Goal: Information Seeking & Learning: Learn about a topic

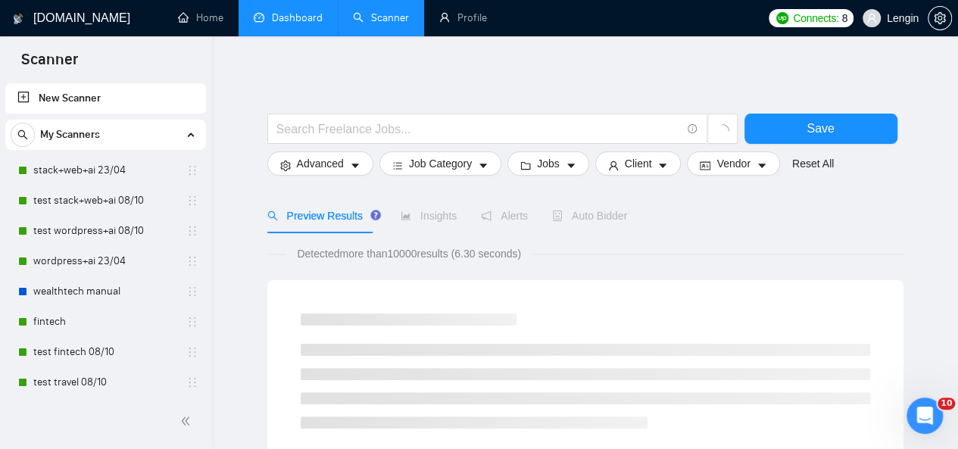
click at [273, 24] on link "Dashboard" at bounding box center [288, 17] width 69 height 13
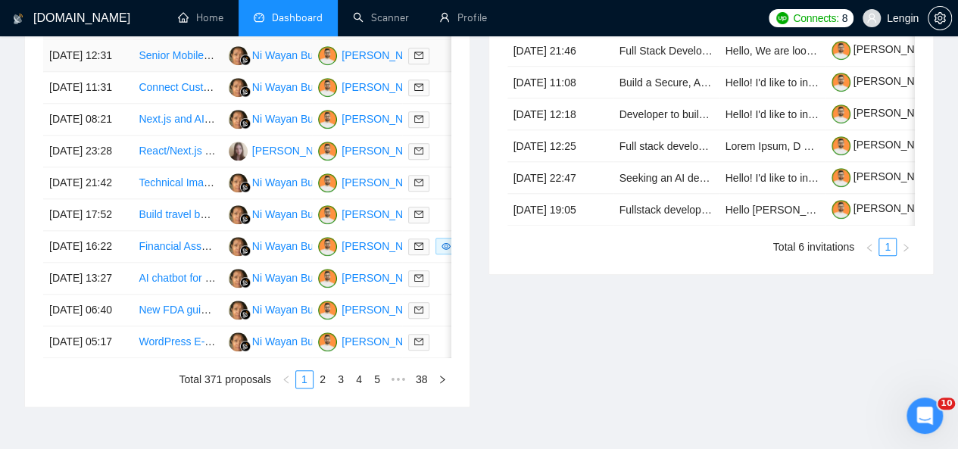
scroll to position [700, 0]
click at [393, 14] on link "Scanner" at bounding box center [381, 17] width 56 height 13
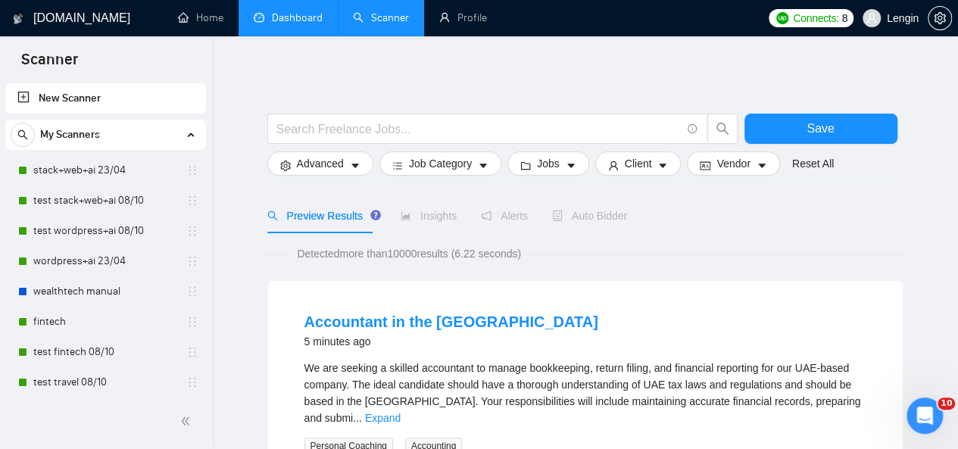
click at [319, 11] on link "Dashboard" at bounding box center [288, 17] width 69 height 13
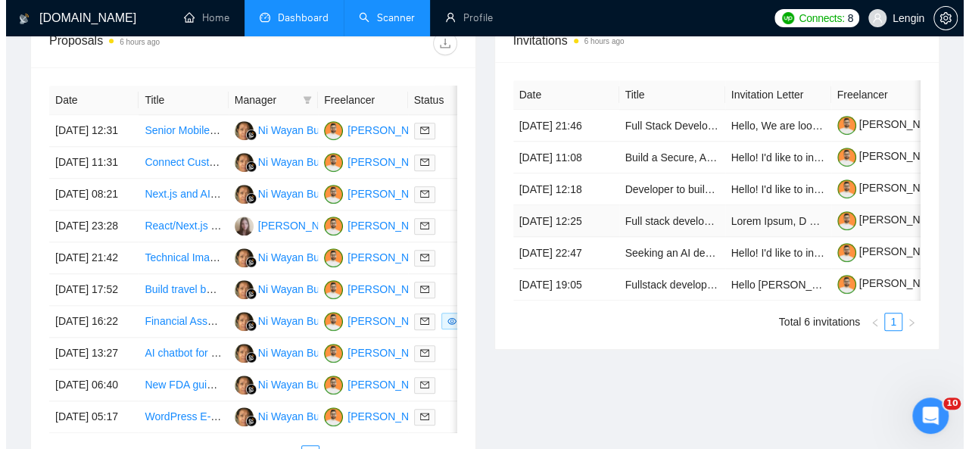
scroll to position [625, 0]
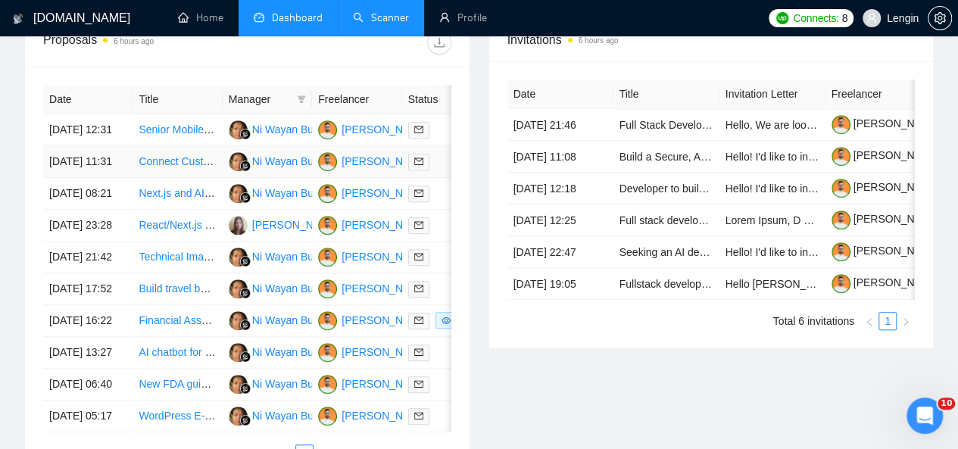
click at [213, 173] on td "Connect Custom GPT to Website Using OpenAI API" at bounding box center [176, 162] width 89 height 32
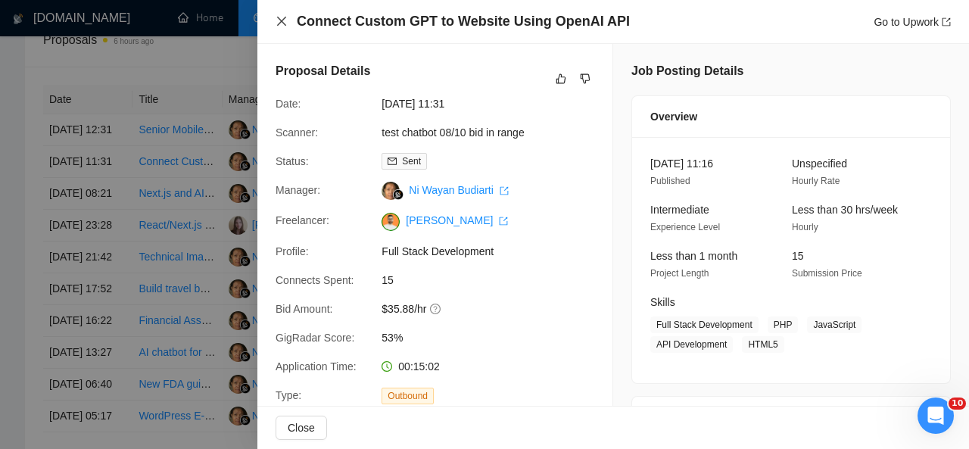
click at [279, 25] on icon "close" at bounding box center [281, 21] width 9 height 9
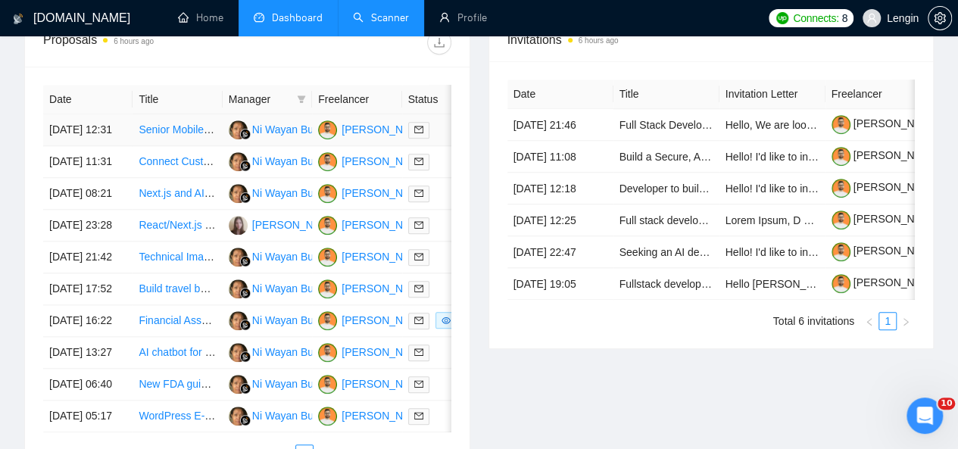
click at [201, 126] on td "Senior Mobile App Engineer for Healthcare Telehealth App" at bounding box center [176, 130] width 89 height 32
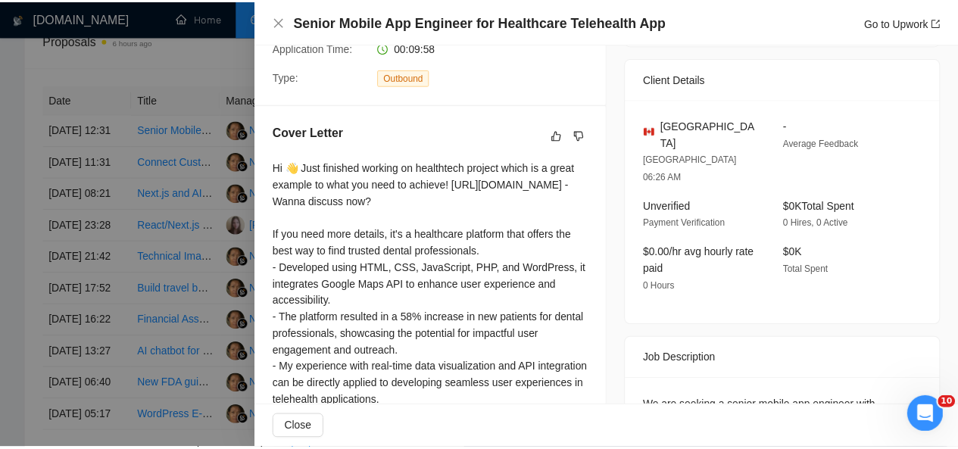
scroll to position [463, 0]
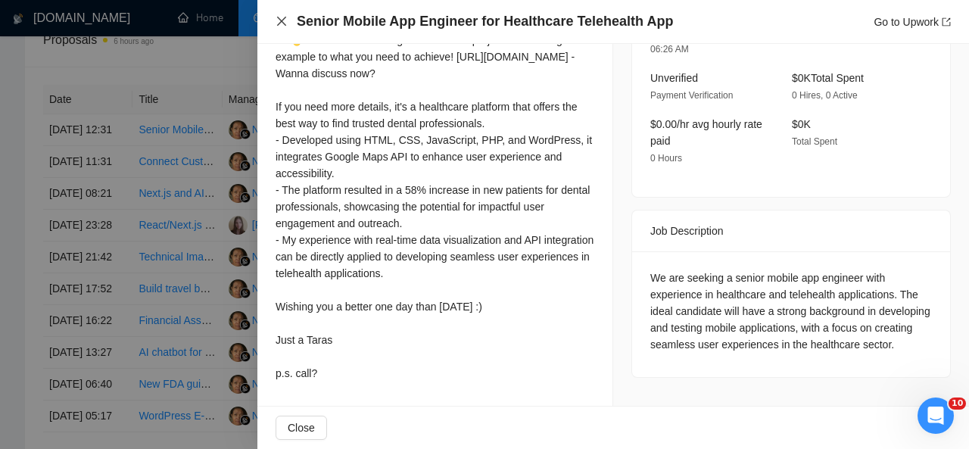
click at [276, 23] on icon "close" at bounding box center [282, 21] width 12 height 12
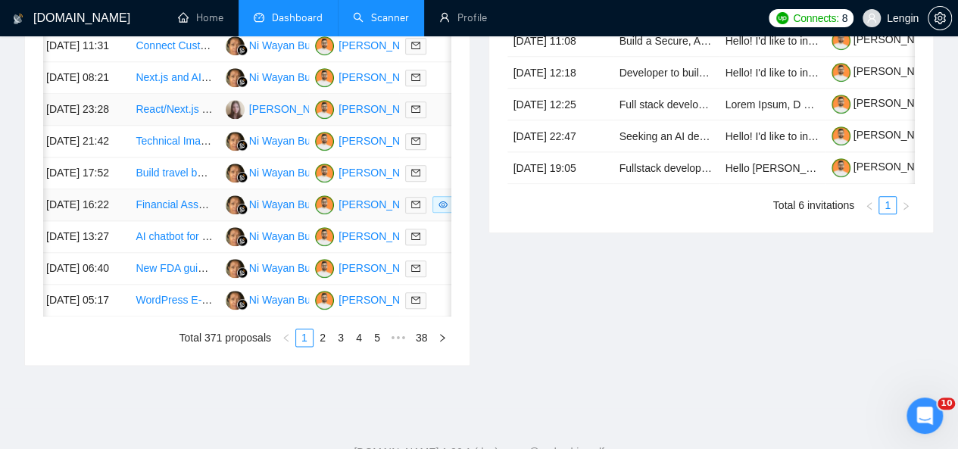
scroll to position [778, 0]
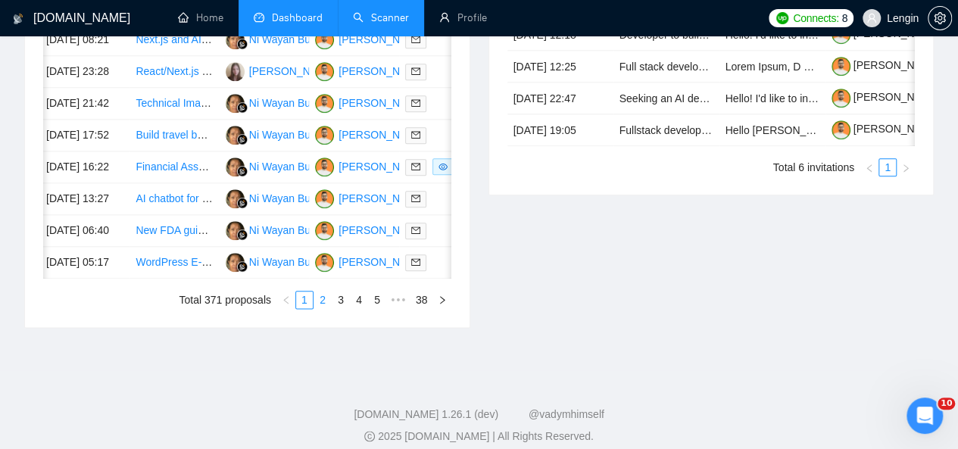
click at [325, 308] on link "2" at bounding box center [322, 299] width 17 height 17
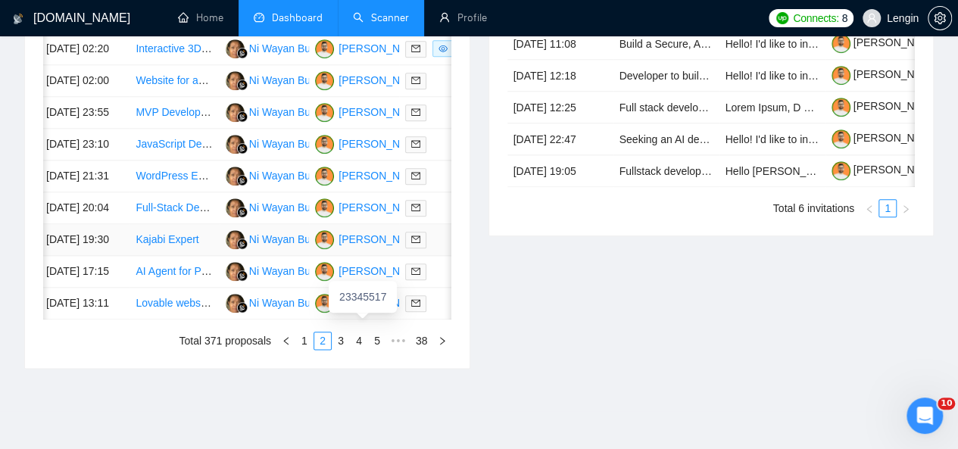
scroll to position [812, 0]
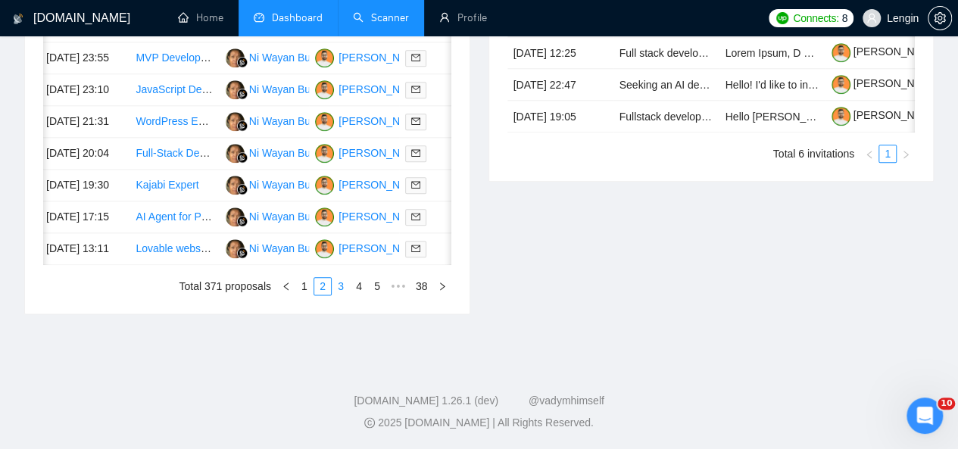
click at [341, 295] on link "3" at bounding box center [340, 286] width 17 height 17
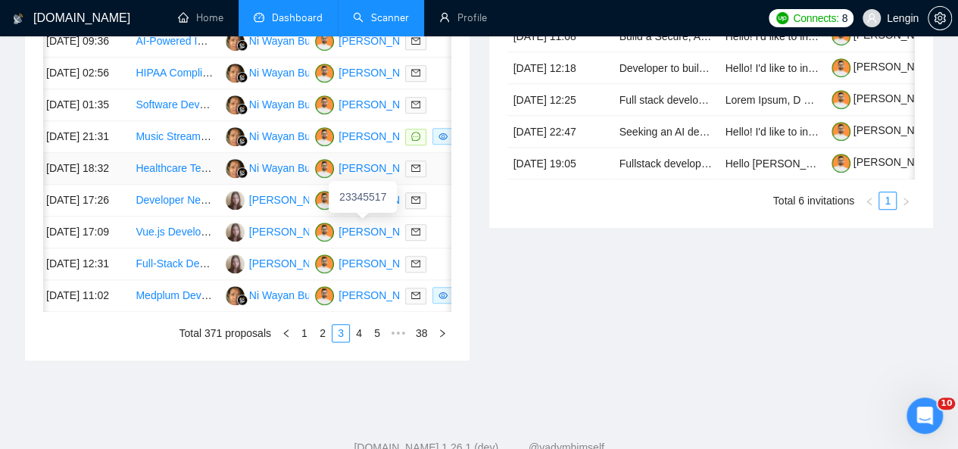
scroll to position [797, 0]
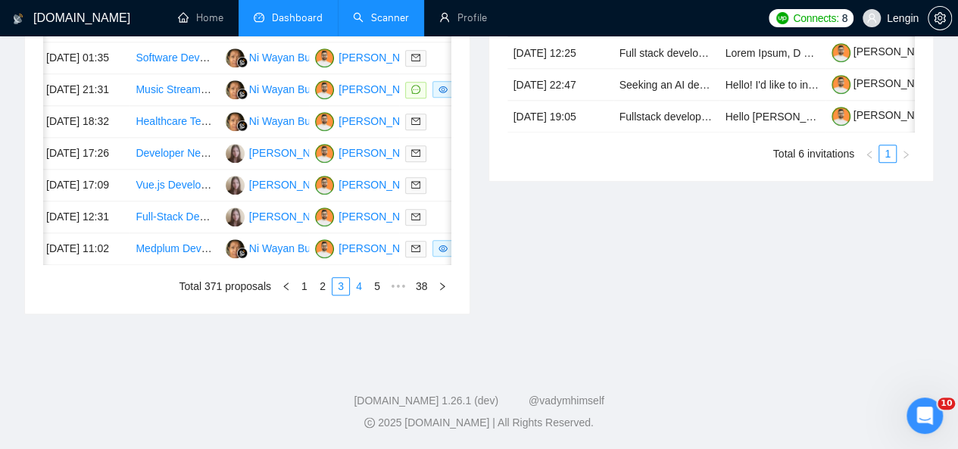
click at [366, 295] on link "4" at bounding box center [359, 286] width 17 height 17
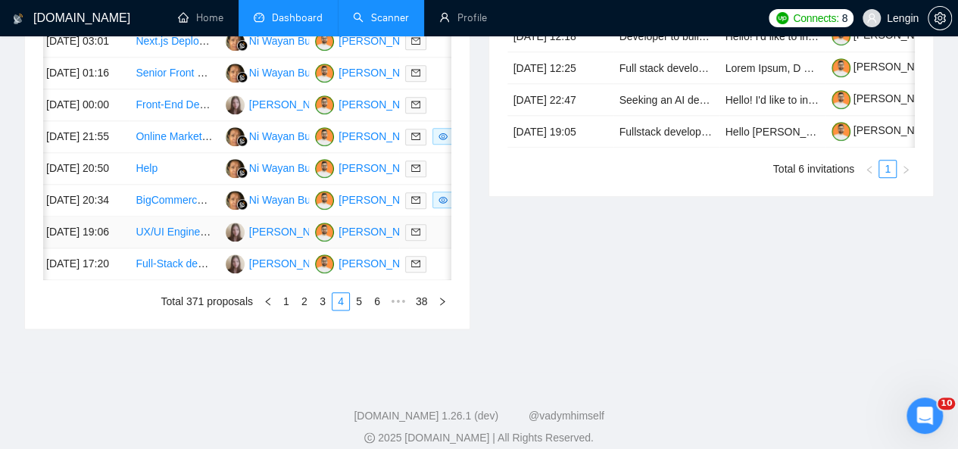
scroll to position [866, 0]
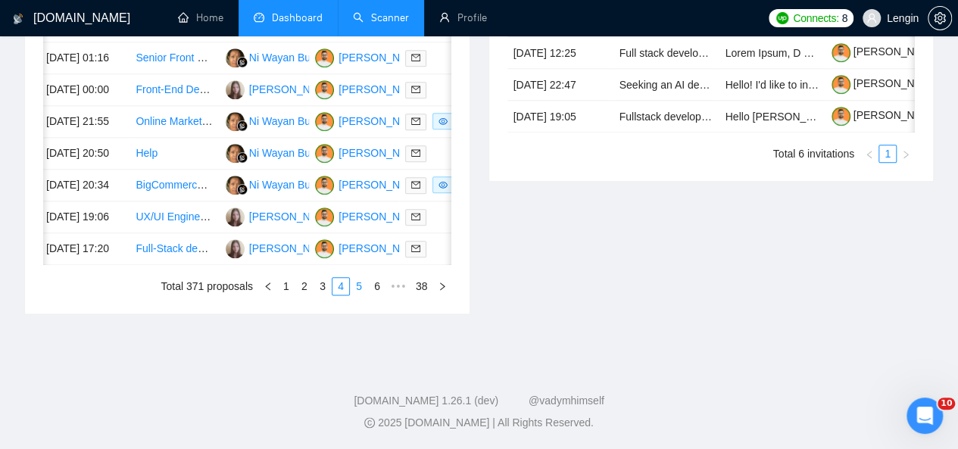
click at [364, 295] on link "5" at bounding box center [359, 286] width 17 height 17
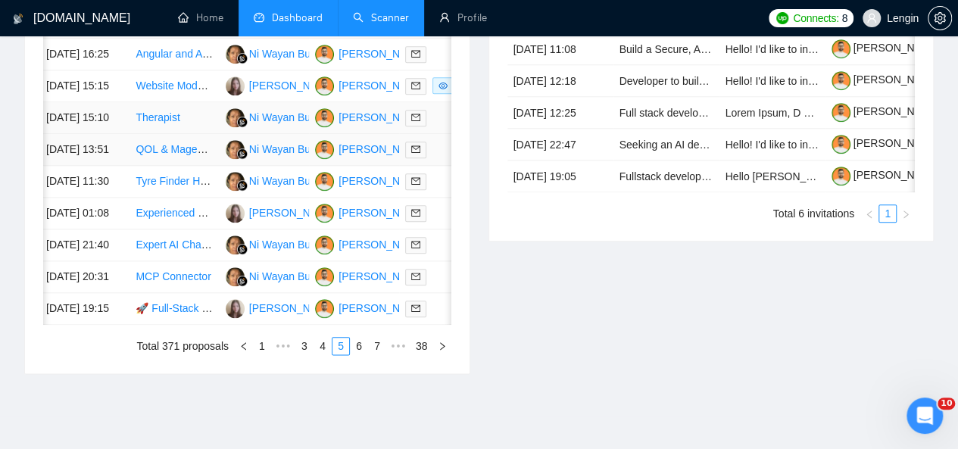
scroll to position [917, 0]
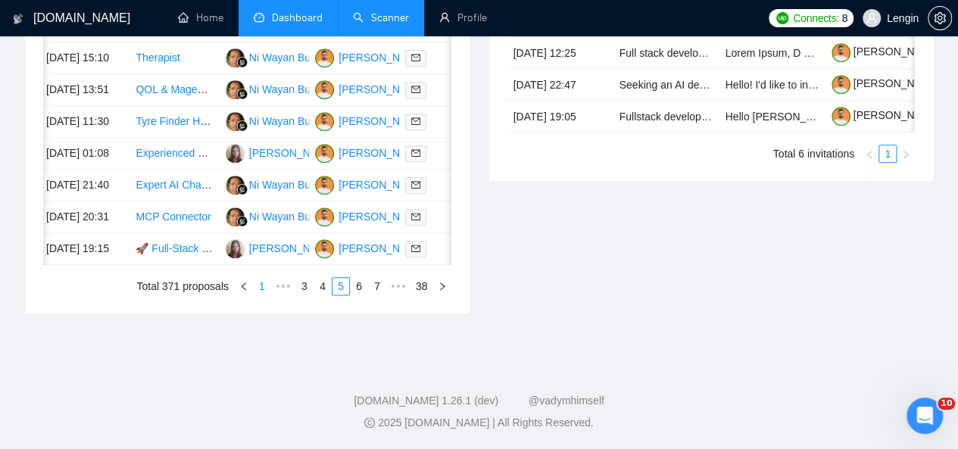
click at [263, 293] on link "1" at bounding box center [262, 286] width 17 height 17
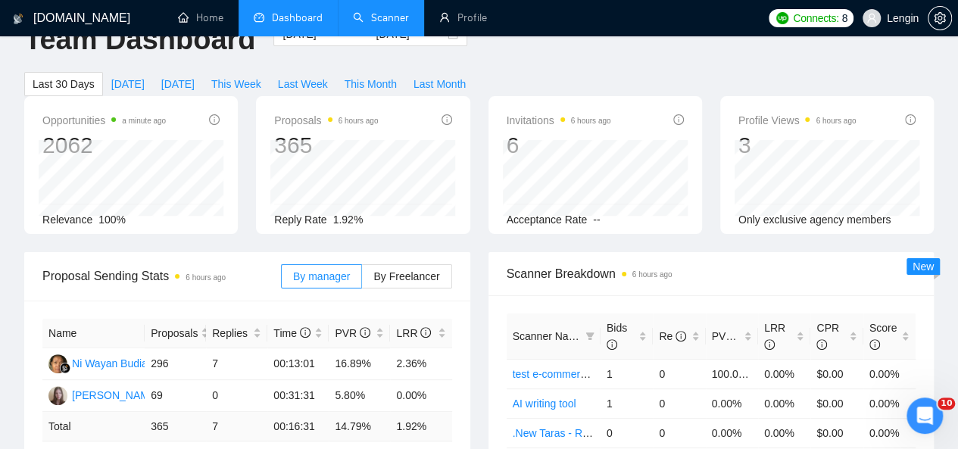
scroll to position [0, 0]
